Goal: Find specific page/section: Find specific page/section

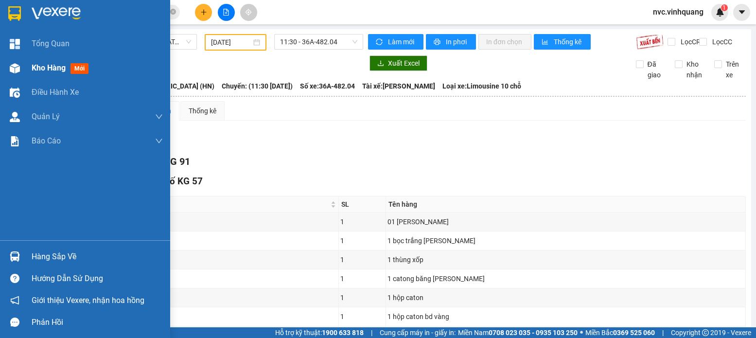
click at [47, 68] on span "Kho hàng" at bounding box center [49, 67] width 34 height 9
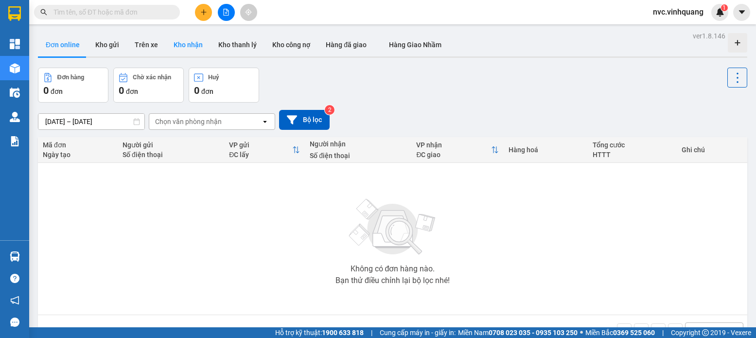
click at [182, 43] on button "Kho nhận" at bounding box center [188, 44] width 45 height 23
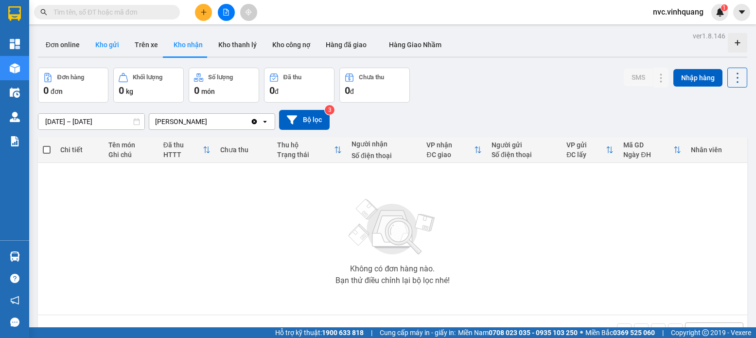
click at [113, 39] on button "Kho gửi" at bounding box center [107, 44] width 39 height 23
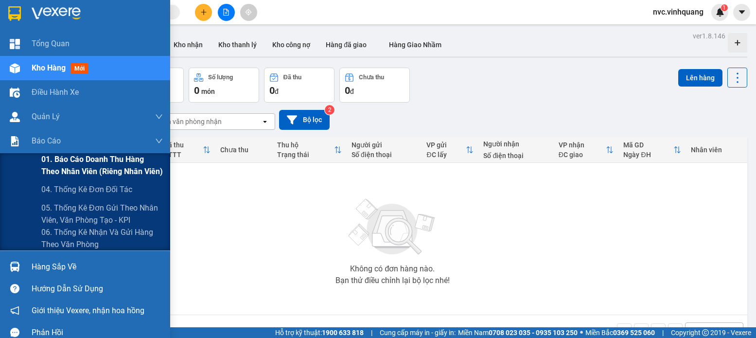
click at [69, 163] on span "01. Báo cáo doanh thu hàng theo nhân viên (riêng nhân viên)" at bounding box center [102, 165] width 122 height 24
